Goal: Book appointment/travel/reservation

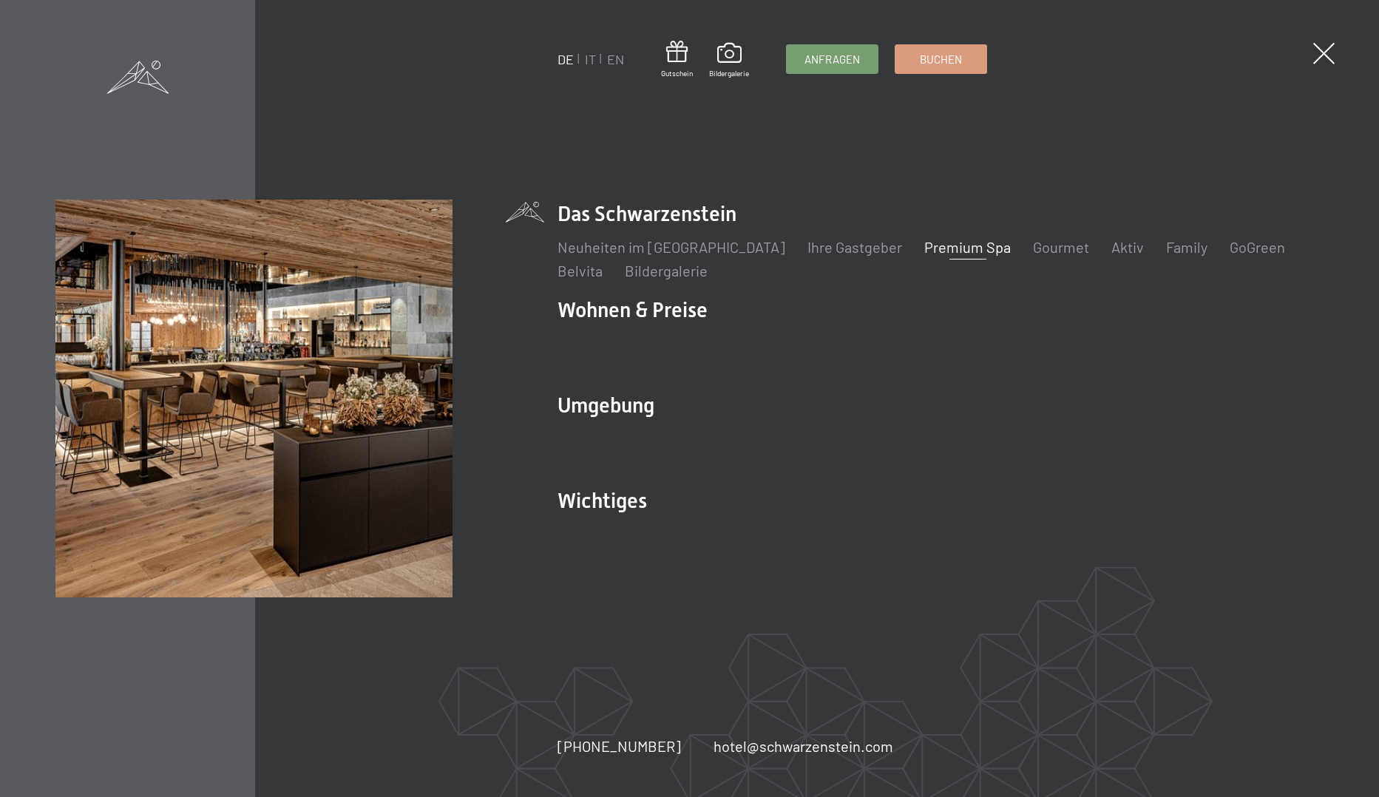
click at [924, 249] on link "Premium Spa" at bounding box center [967, 247] width 86 height 18
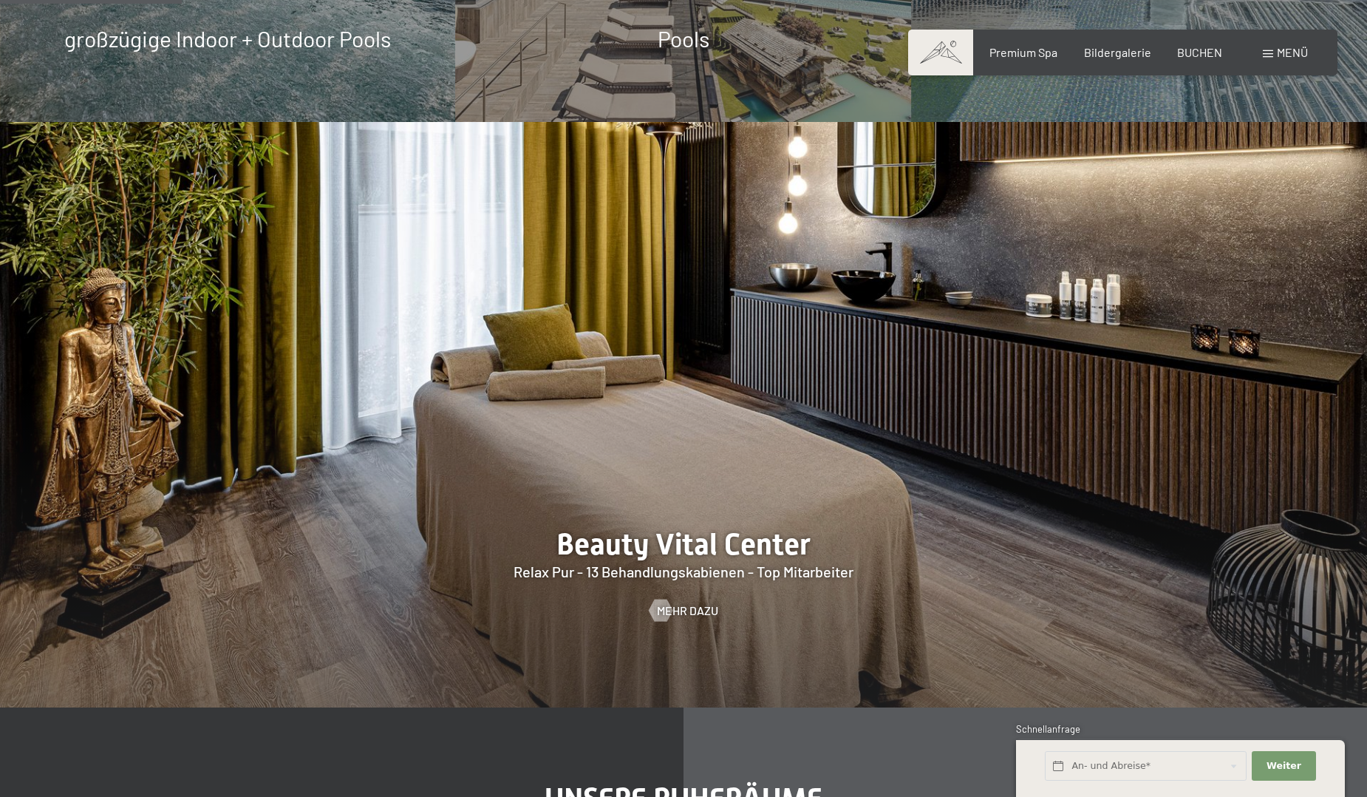
scroll to position [1700, 0]
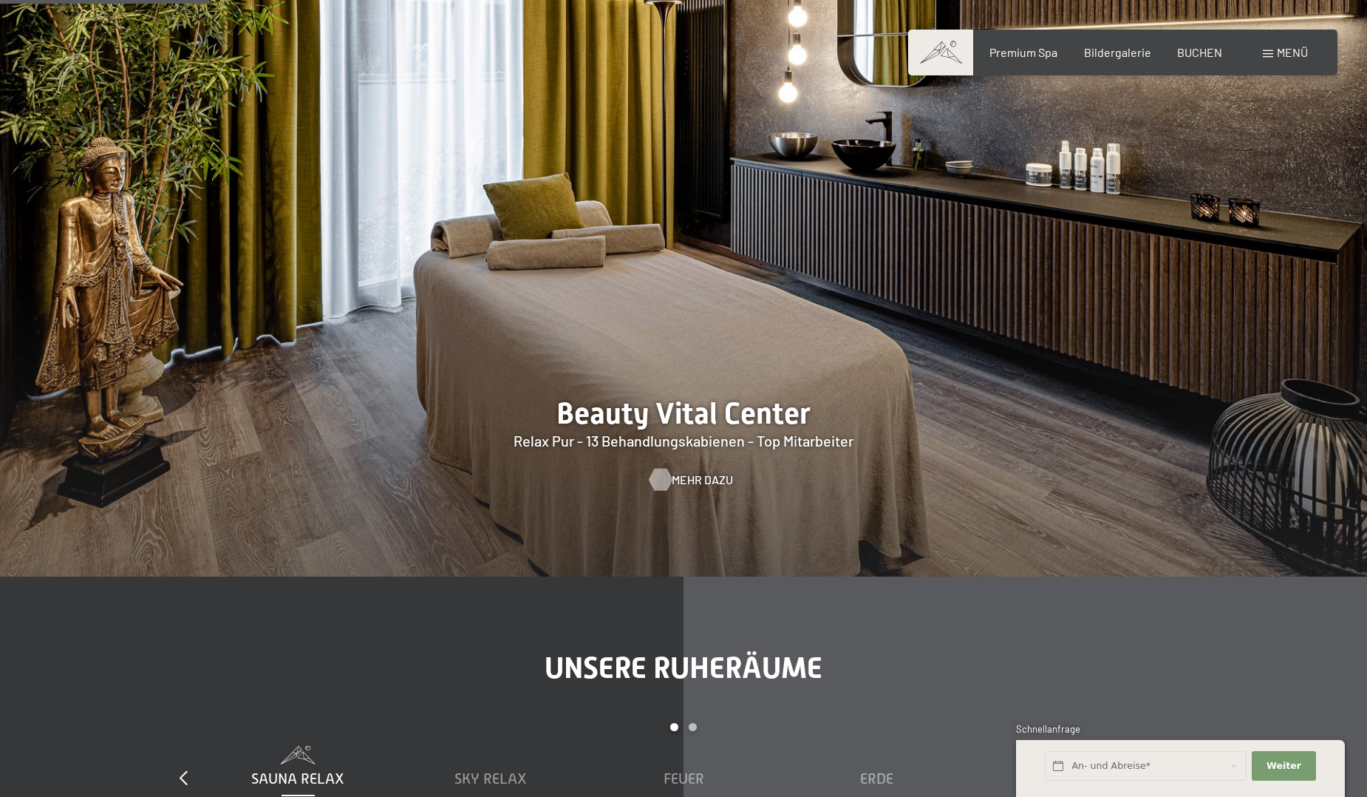
click at [672, 481] on span "Mehr dazu" at bounding box center [702, 480] width 61 height 16
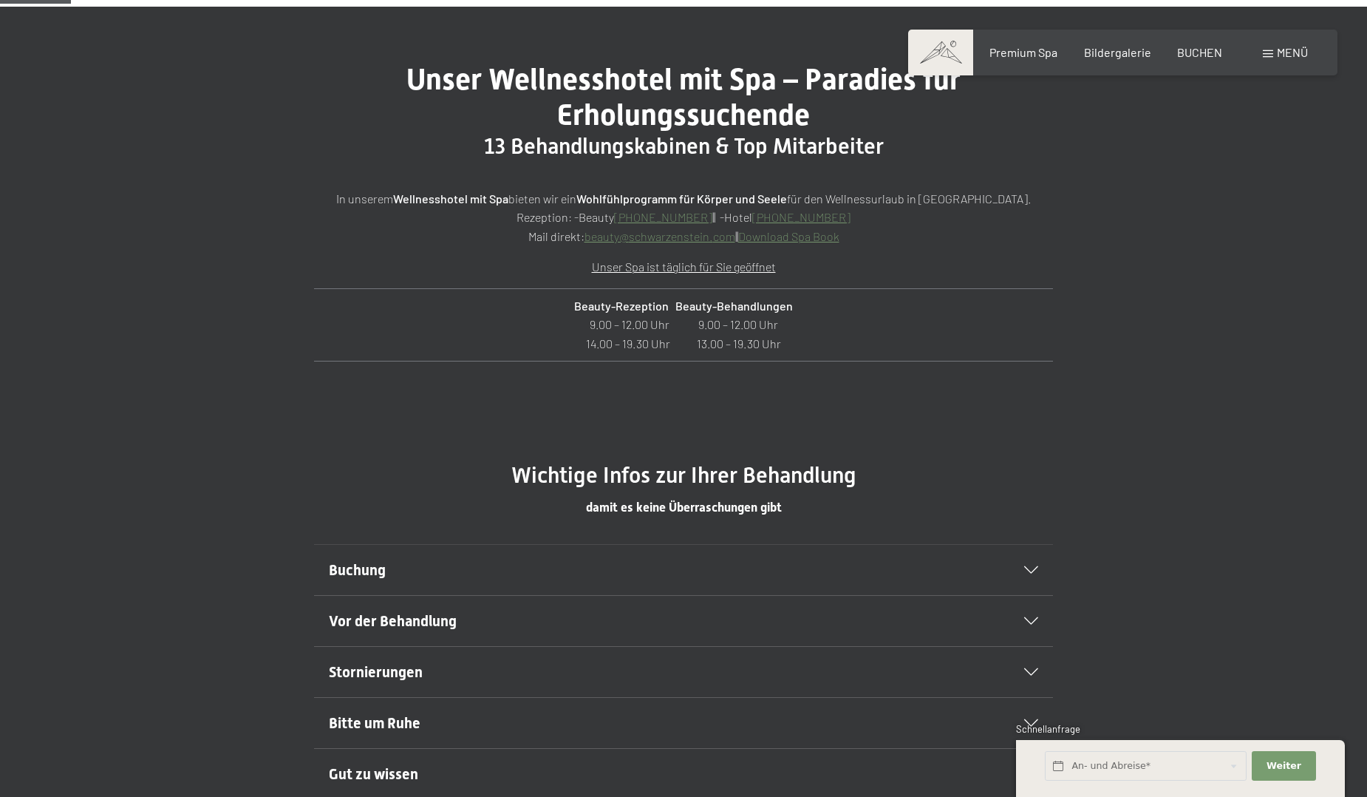
scroll to position [665, 0]
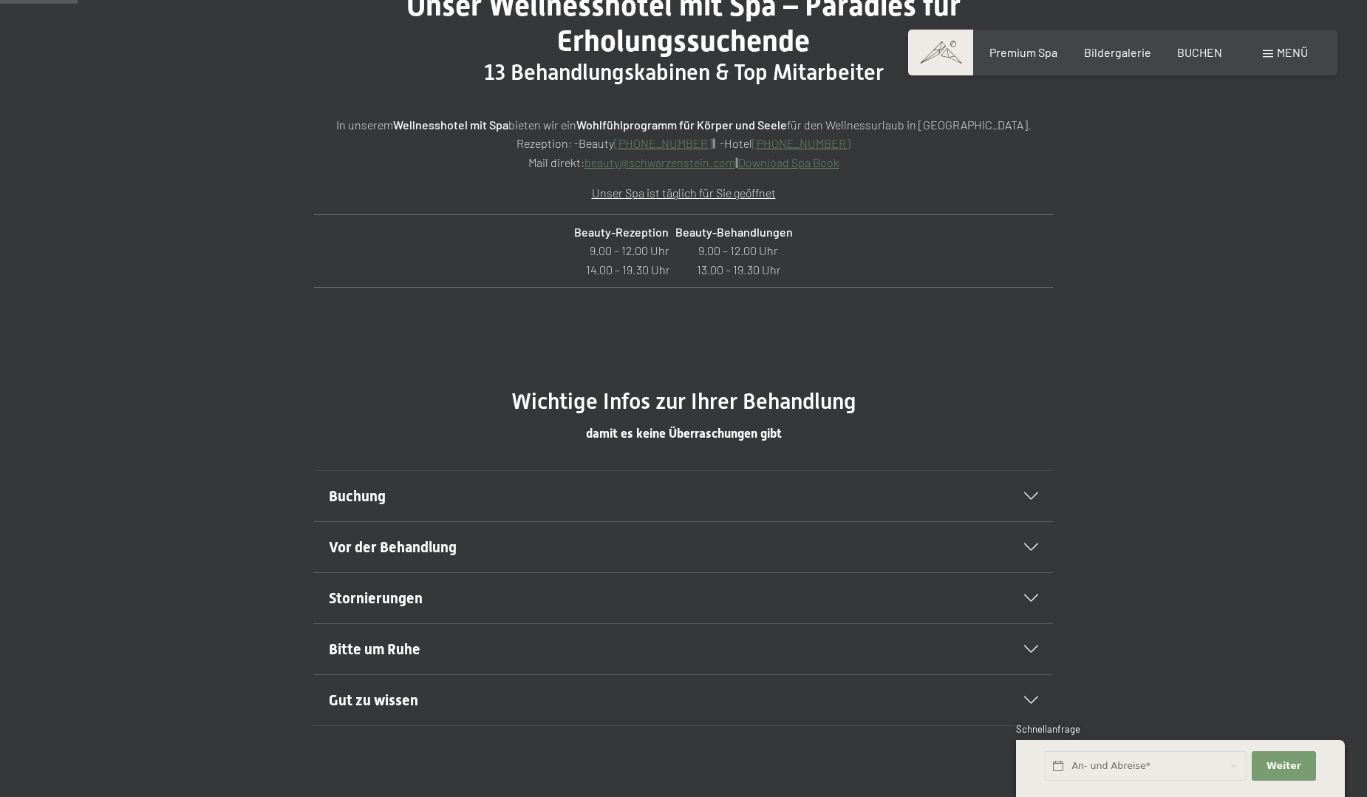
click at [1041, 492] on section "Buchung Wir empfehlen Ihnen, die Wellness- und Beauty-Termine bereits von zu Ha…" at bounding box center [683, 496] width 739 height 52
click at [1035, 492] on div "Buchung" at bounding box center [684, 496] width 710 height 50
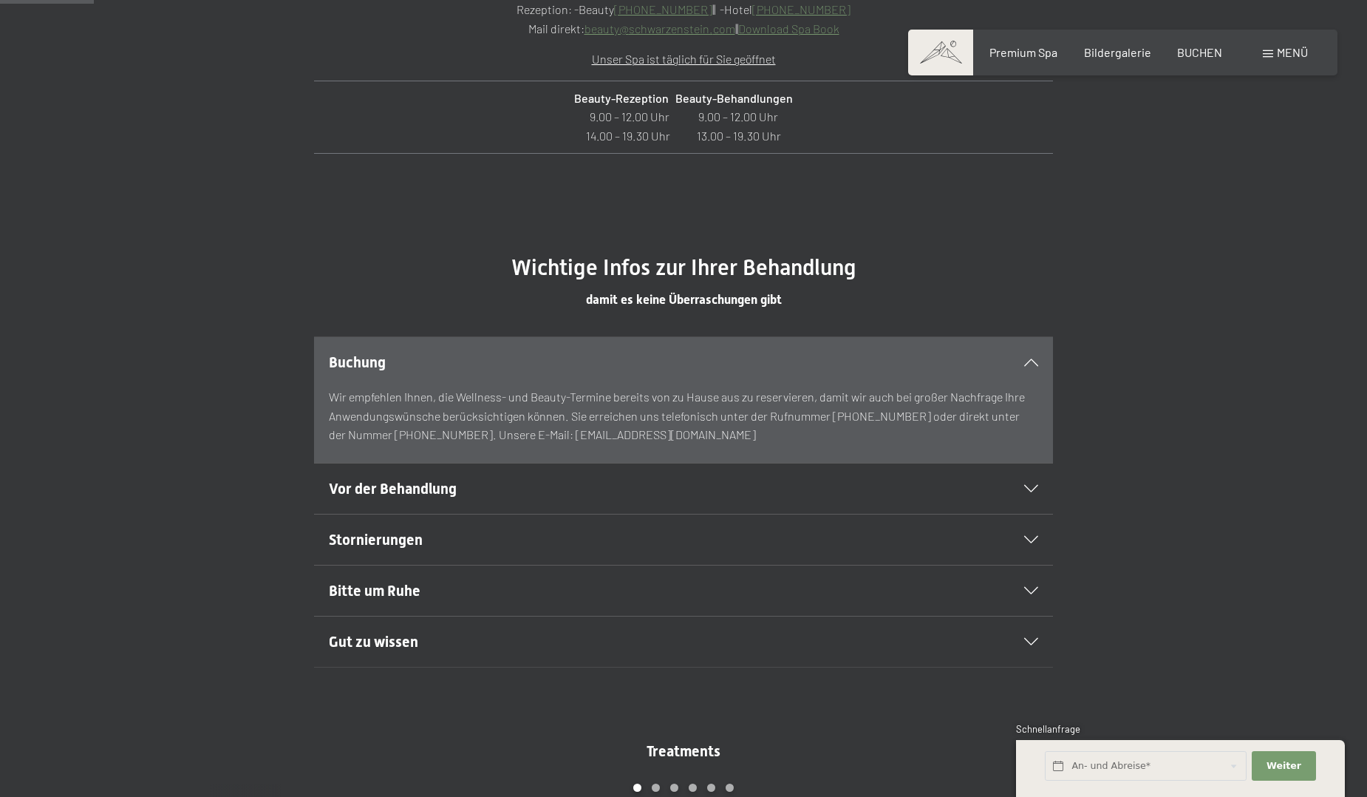
scroll to position [813, 0]
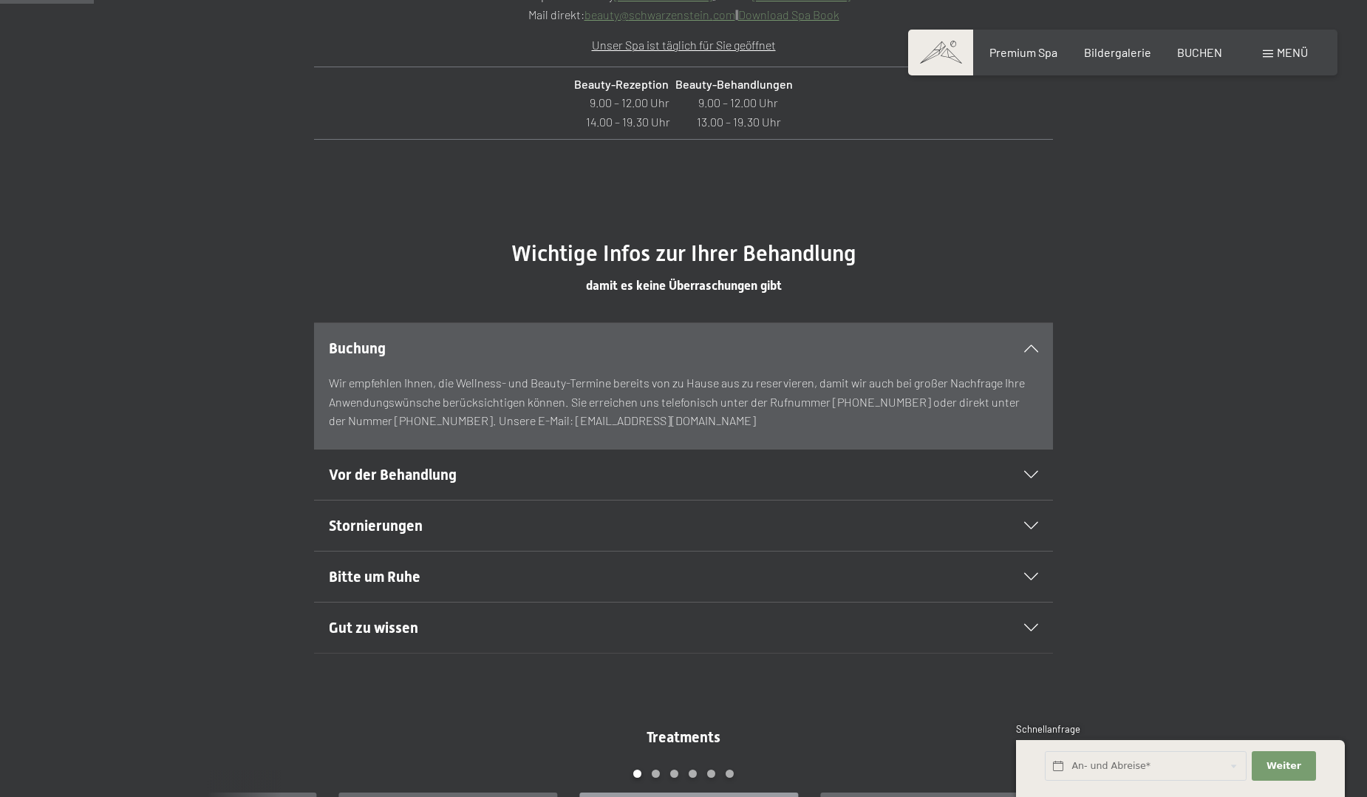
click at [1052, 476] on section "Vor der Behandlung Nehmen Sie sich Zeit und kommen Sie bereits ein paar Minuten…" at bounding box center [683, 475] width 739 height 52
click at [1033, 473] on icon at bounding box center [1031, 474] width 14 height 7
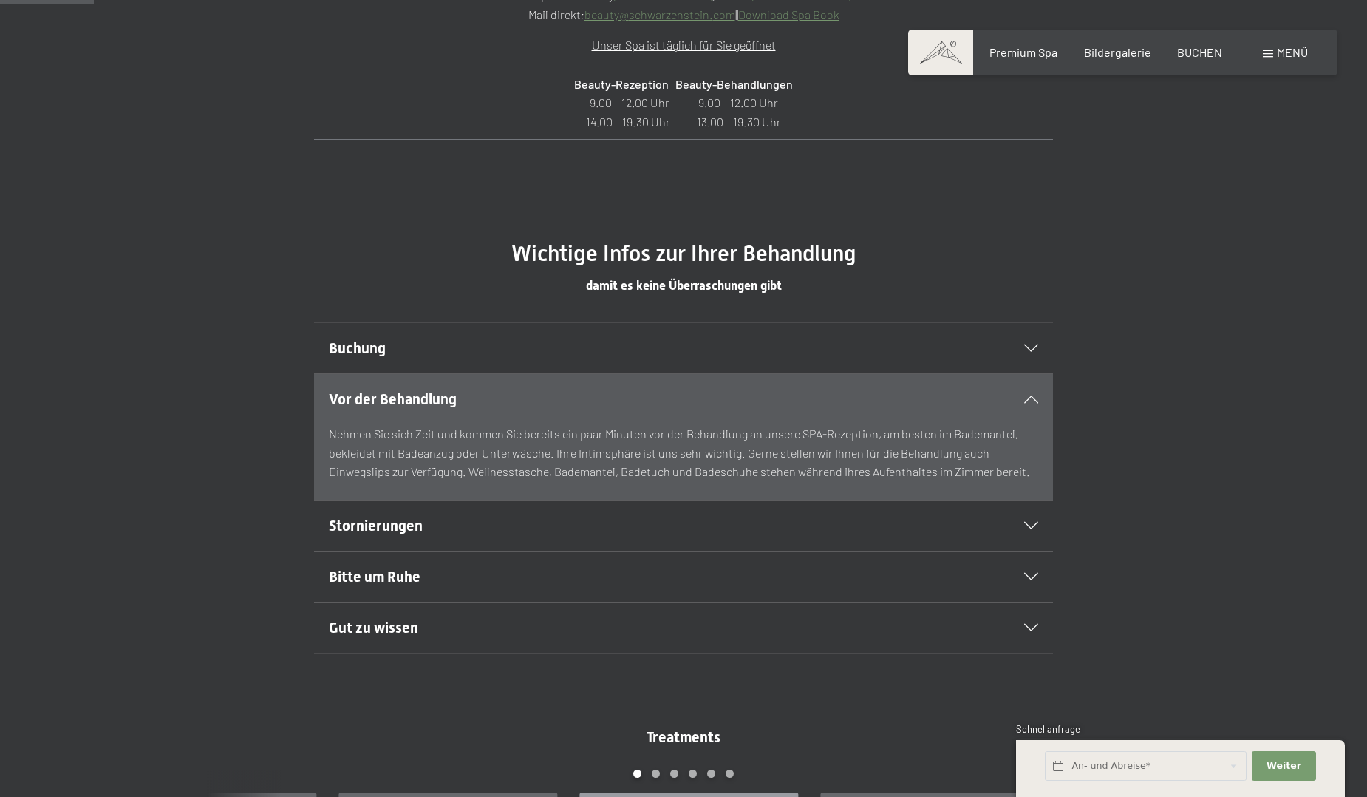
click at [1029, 529] on icon at bounding box center [1031, 525] width 14 height 7
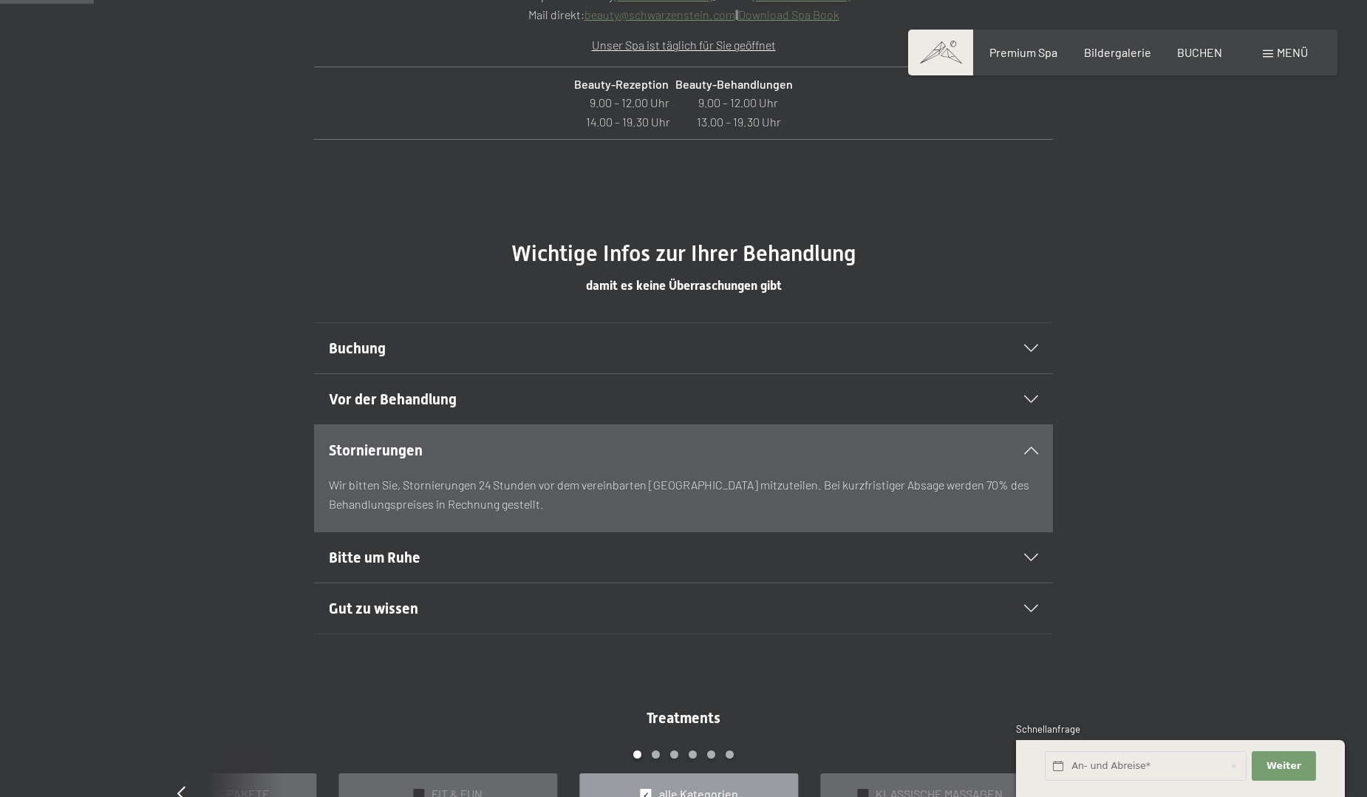
click at [1033, 551] on div "Bitte um Ruhe" at bounding box center [684, 557] width 710 height 50
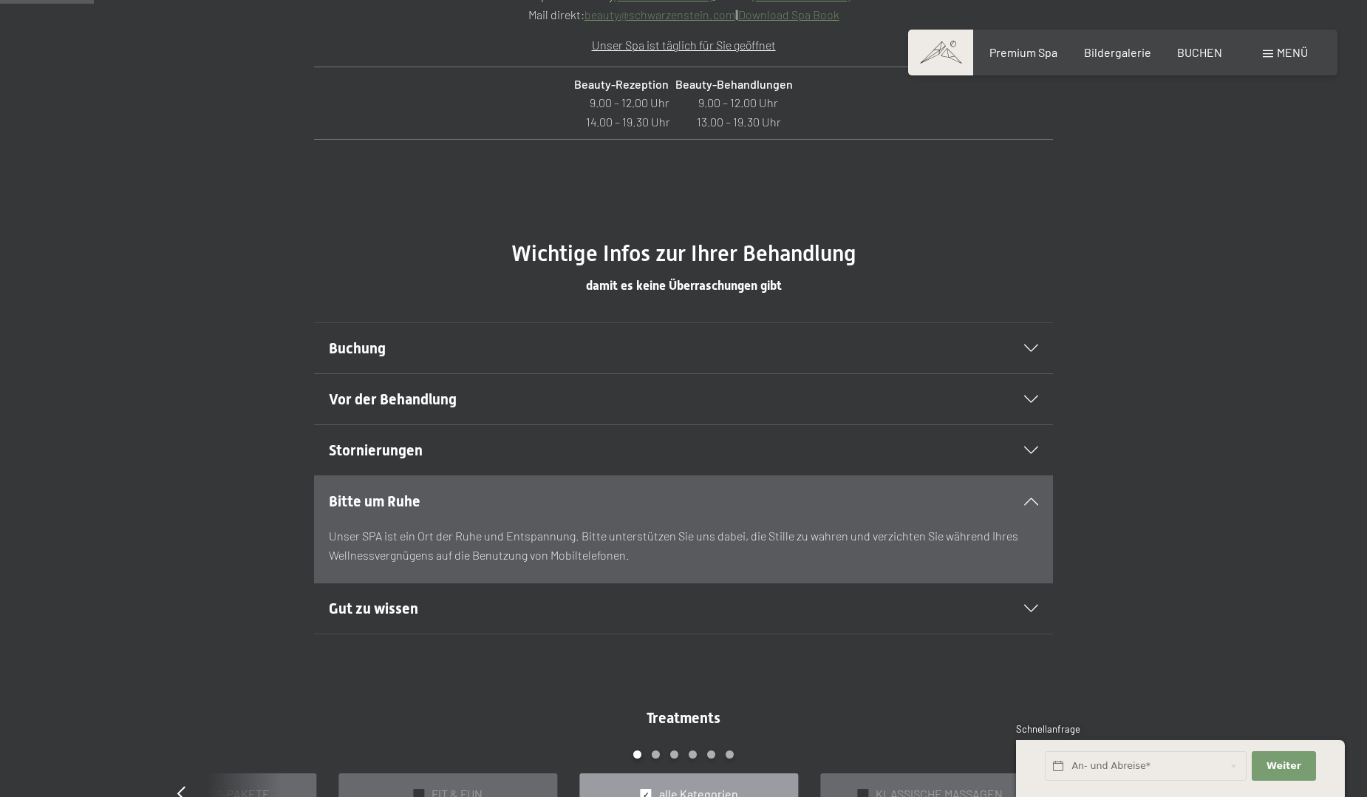
click at [1032, 611] on icon at bounding box center [1031, 608] width 14 height 7
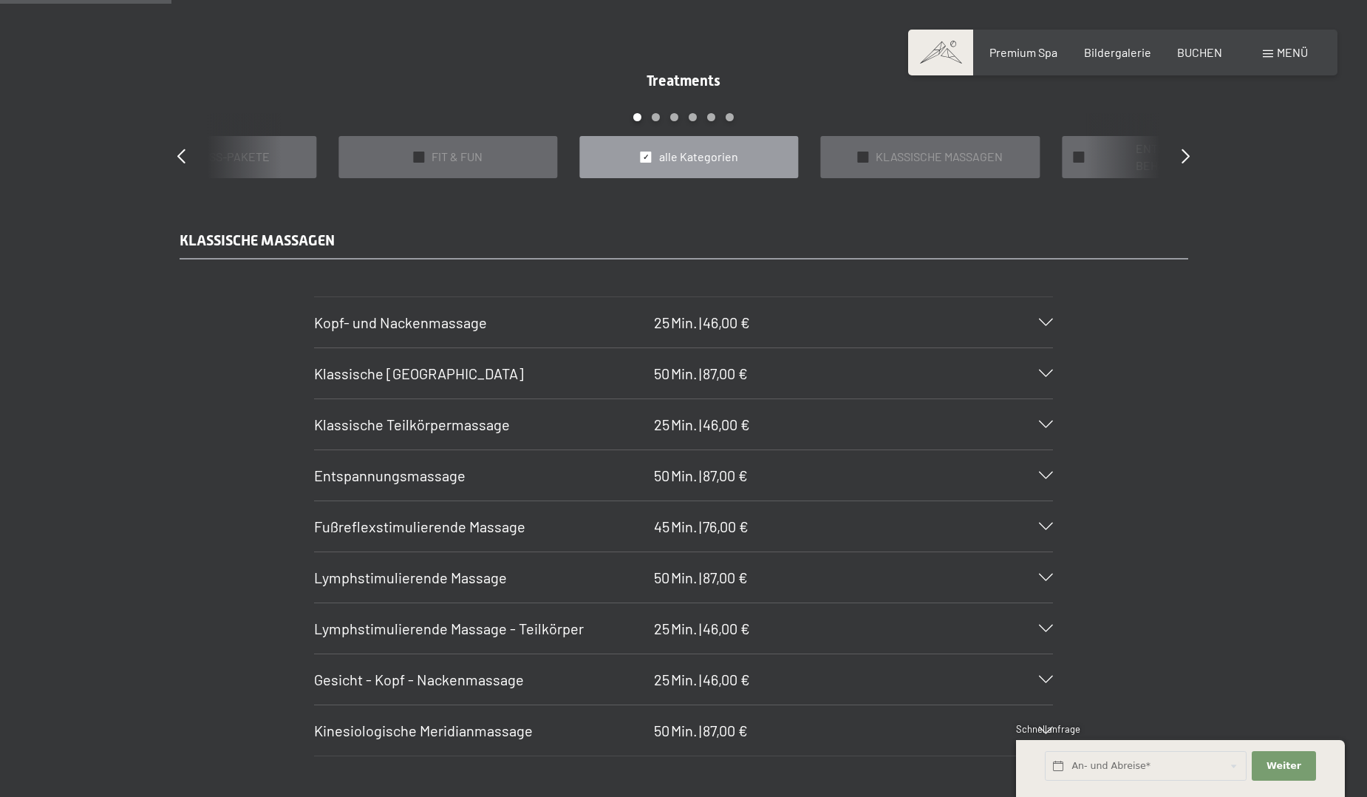
scroll to position [1478, 0]
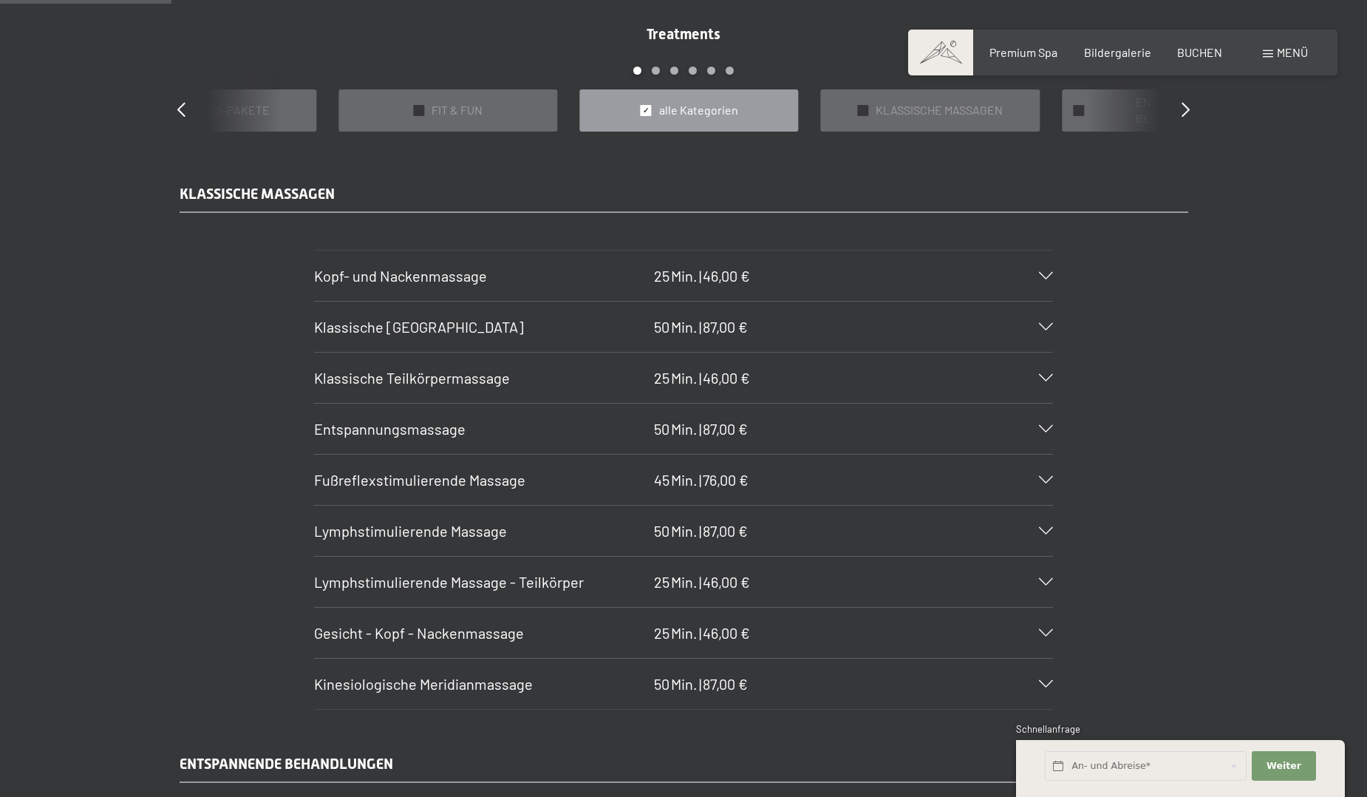
click at [1045, 327] on icon at bounding box center [1046, 326] width 14 height 7
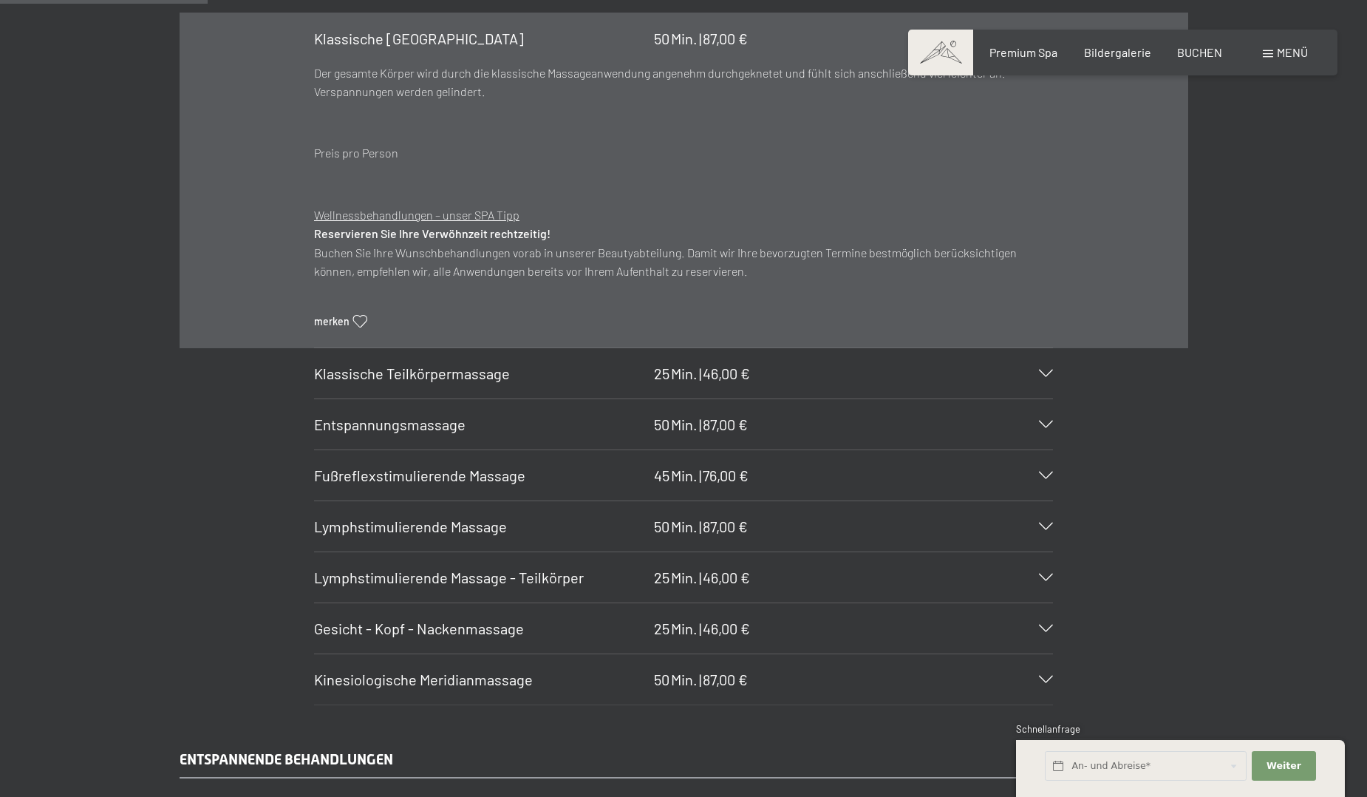
scroll to position [1848, 0]
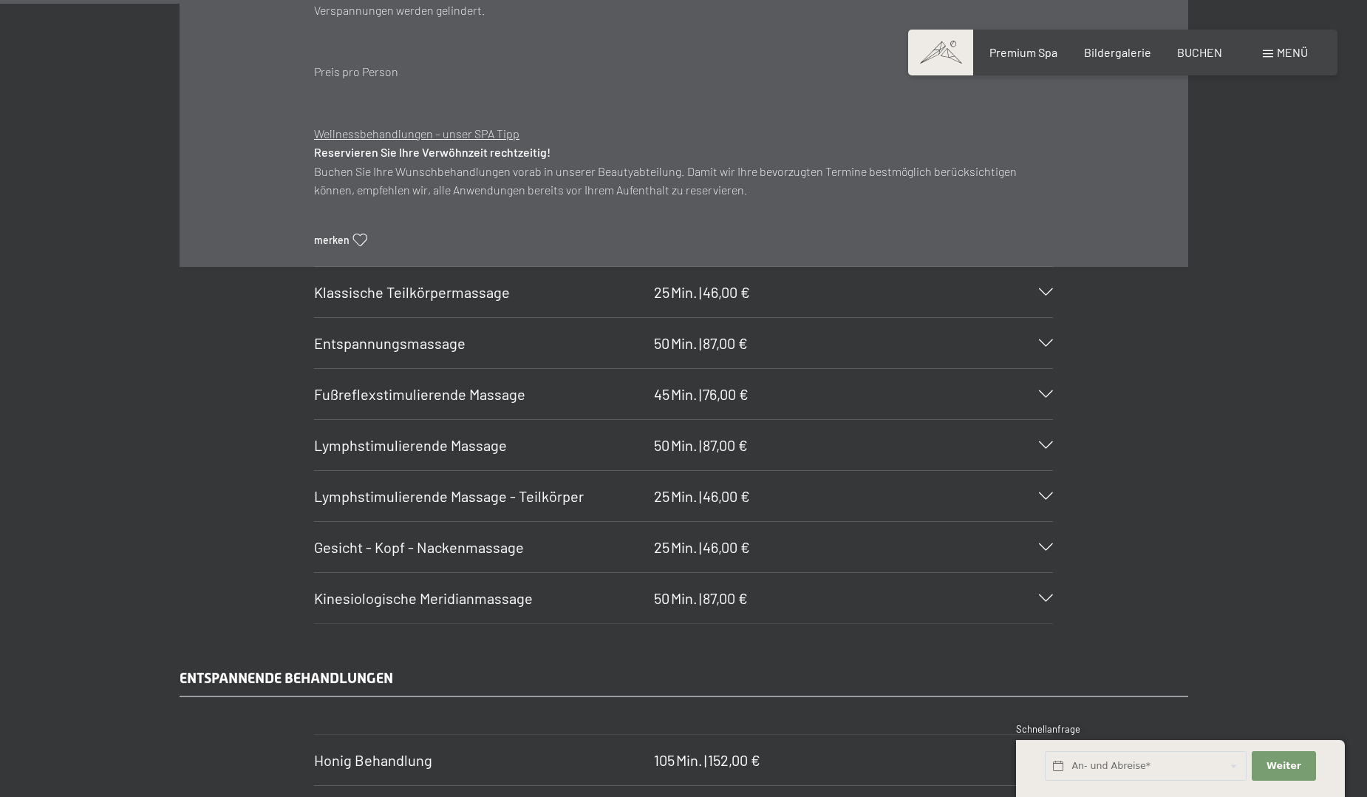
click at [1053, 597] on section "Kinesiologische Meridianmassage 50 Min. | 87,00 € Erleben Sie die kinesiologisc…" at bounding box center [683, 598] width 739 height 52
click at [1050, 596] on icon at bounding box center [1046, 597] width 14 height 7
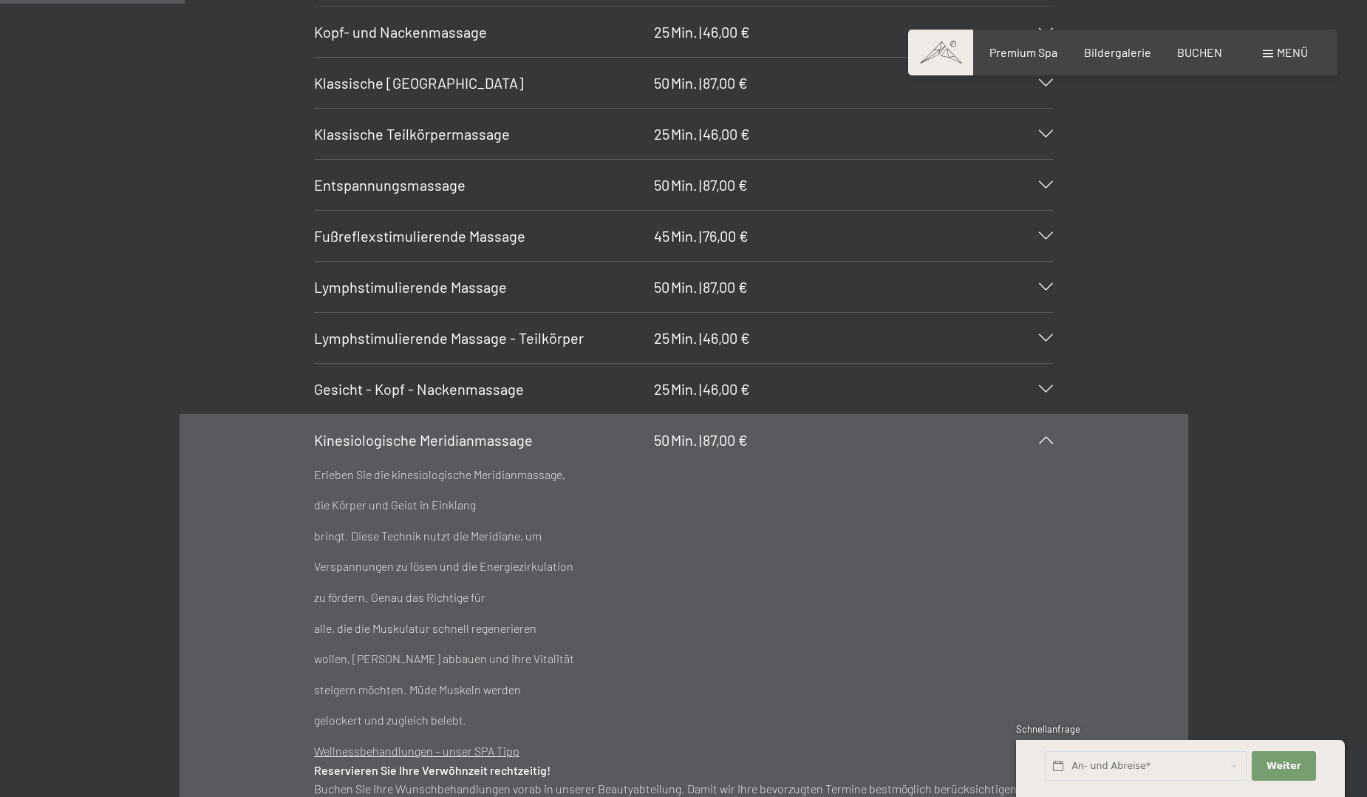
scroll to position [1626, 0]
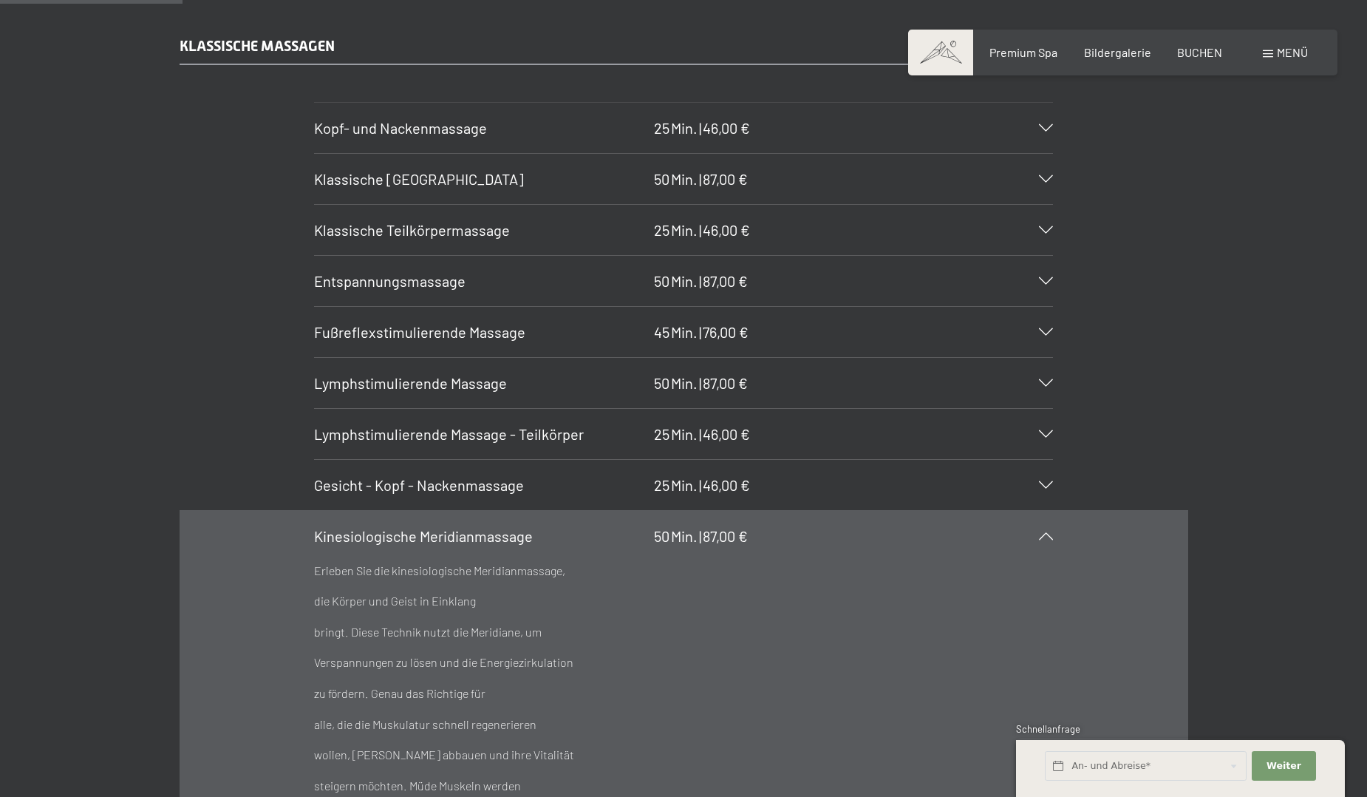
click at [1042, 279] on icon at bounding box center [1046, 280] width 14 height 7
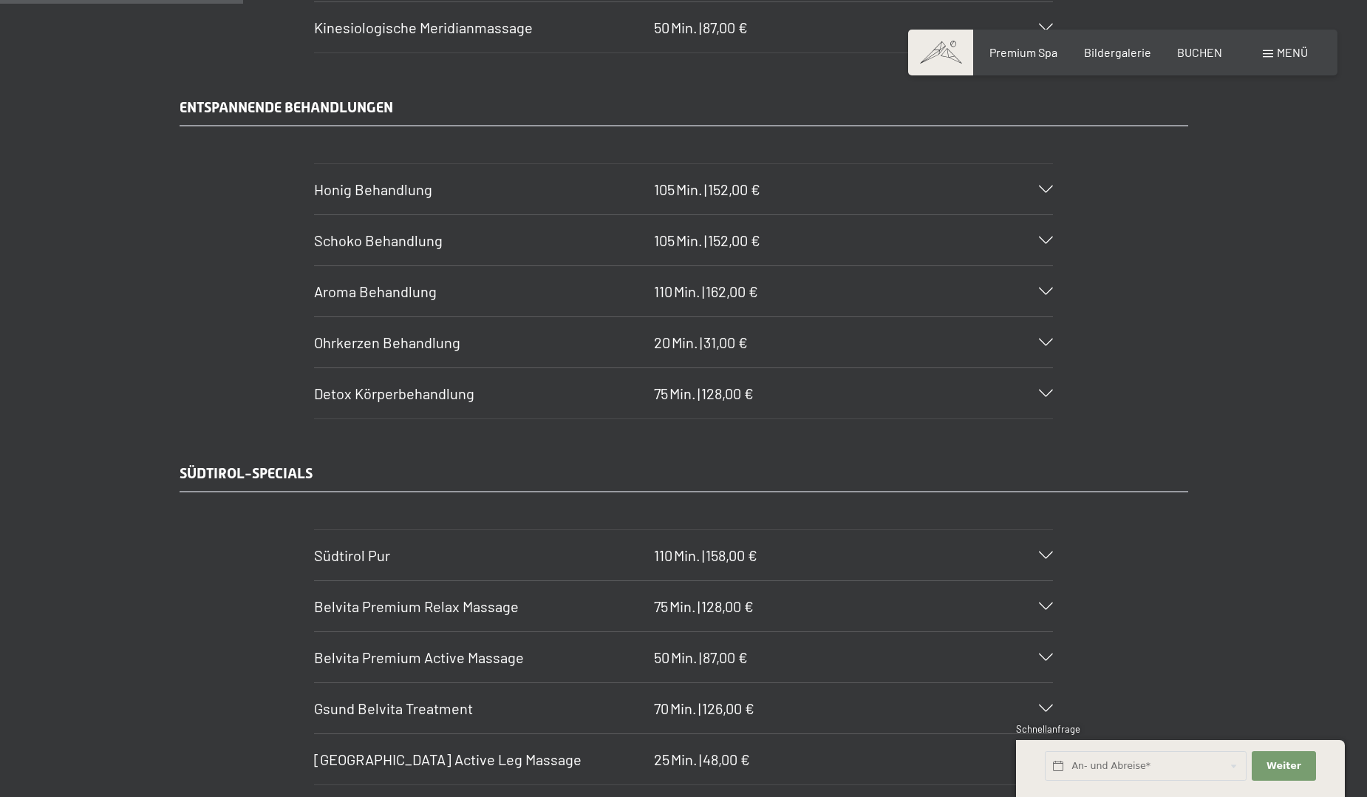
scroll to position [2144, 0]
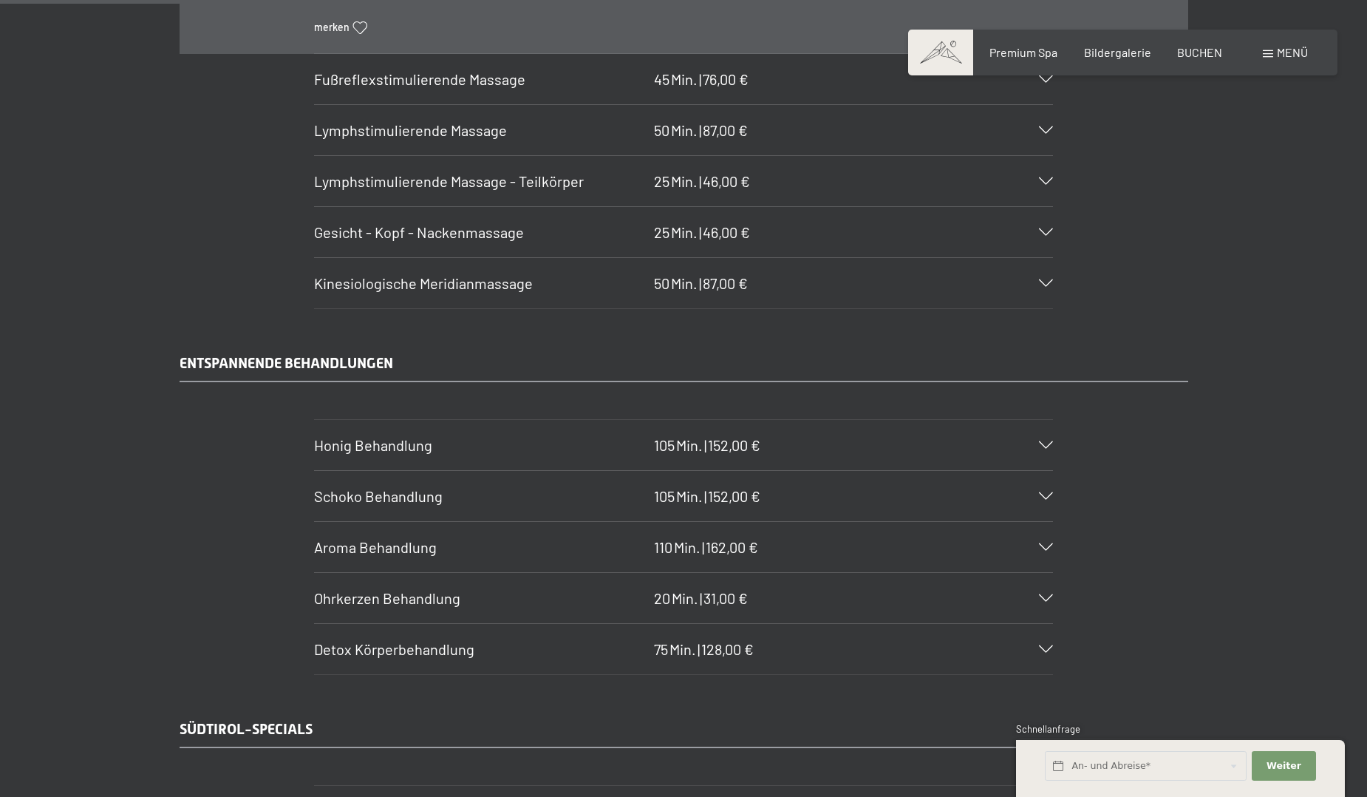
click at [1041, 650] on icon at bounding box center [1046, 648] width 14 height 7
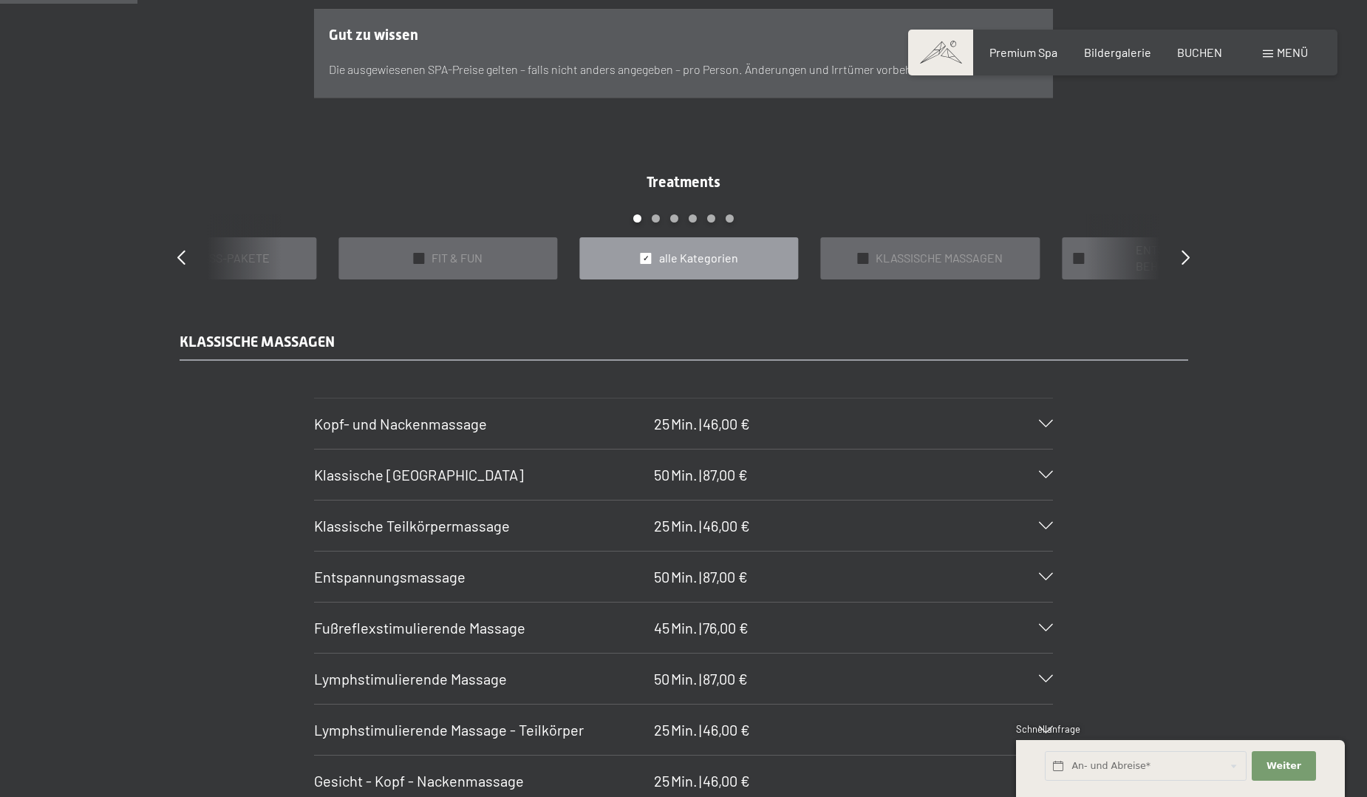
scroll to position [961, 0]
